Goal: Find contact information: Find contact information

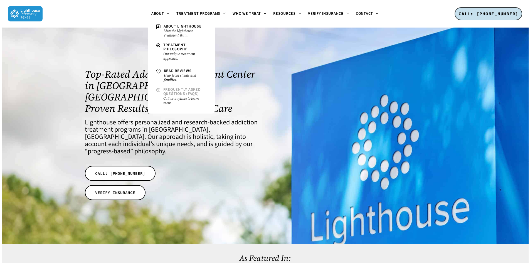
click at [174, 90] on span "Frequently Asked Questions (FAQs)" at bounding box center [182, 92] width 38 height 10
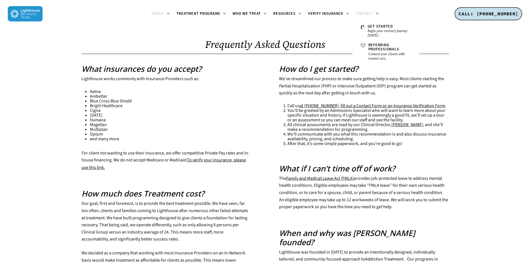
click at [362, 15] on span "Contact" at bounding box center [364, 14] width 17 height 6
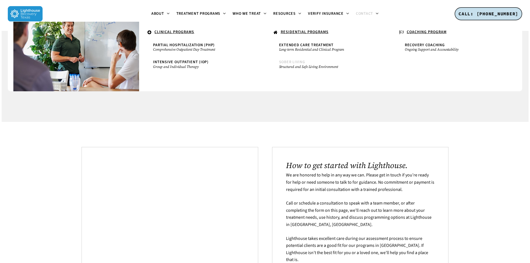
click at [313, 68] on small "Structured and Safe Living Environment" at bounding box center [328, 67] width 98 height 4
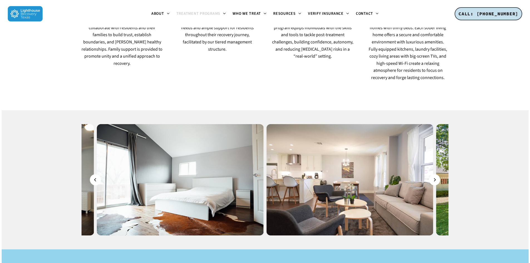
scroll to position [501, 0]
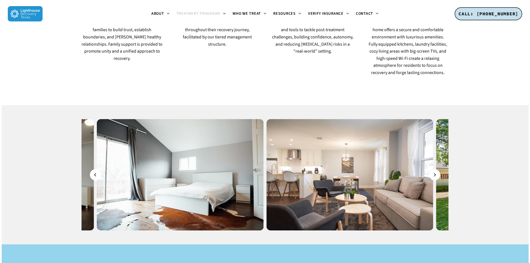
click at [434, 123] on div at bounding box center [278, 174] width 367 height 111
click at [436, 169] on button "Next" at bounding box center [434, 174] width 11 height 11
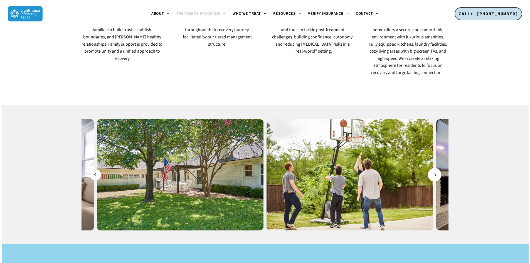
click at [436, 169] on button "Next" at bounding box center [434, 174] width 11 height 11
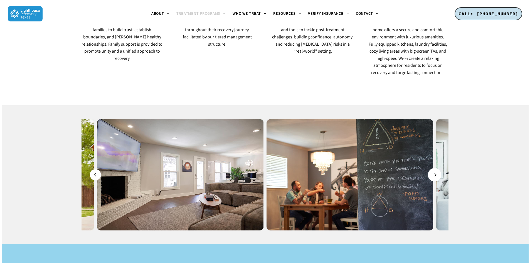
click at [436, 169] on button "Next" at bounding box center [434, 174] width 11 height 11
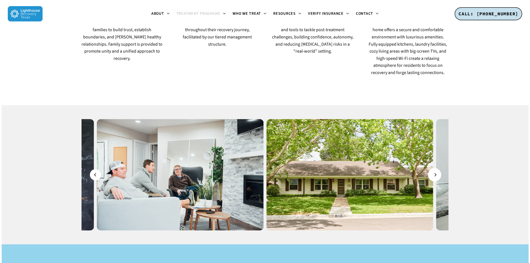
click at [436, 169] on button "Next" at bounding box center [434, 174] width 11 height 11
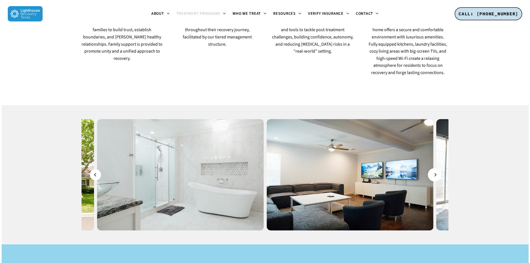
click at [436, 169] on button "Next" at bounding box center [434, 174] width 11 height 11
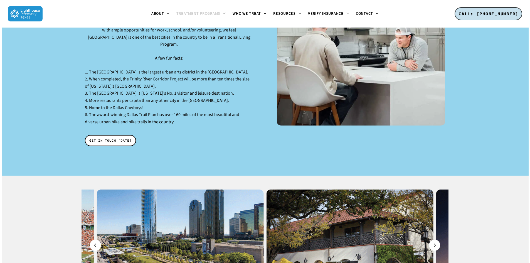
scroll to position [835, 0]
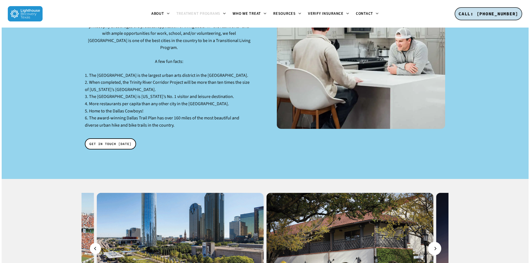
click at [435, 246] on icon "Next" at bounding box center [435, 249] width 3 height 6
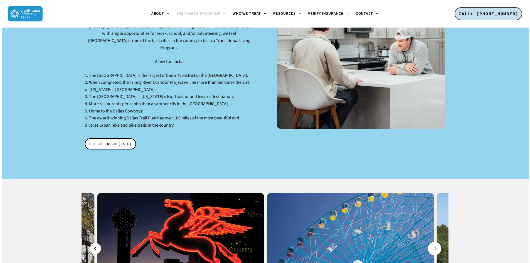
click at [435, 246] on icon "Next" at bounding box center [435, 249] width 3 height 6
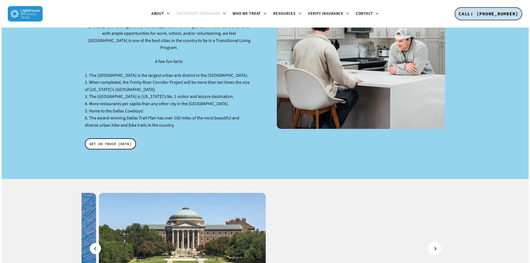
click at [435, 246] on icon "Next" at bounding box center [435, 249] width 3 height 6
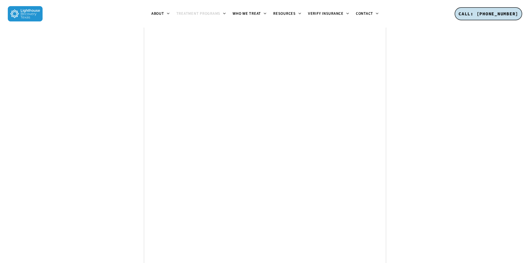
scroll to position [2698, 0]
drag, startPoint x: 435, startPoint y: 219, endPoint x: 363, endPoint y: 215, distance: 71.9
copy span "[STREET_ADDRESS]"
